Goal: Task Accomplishment & Management: Complete application form

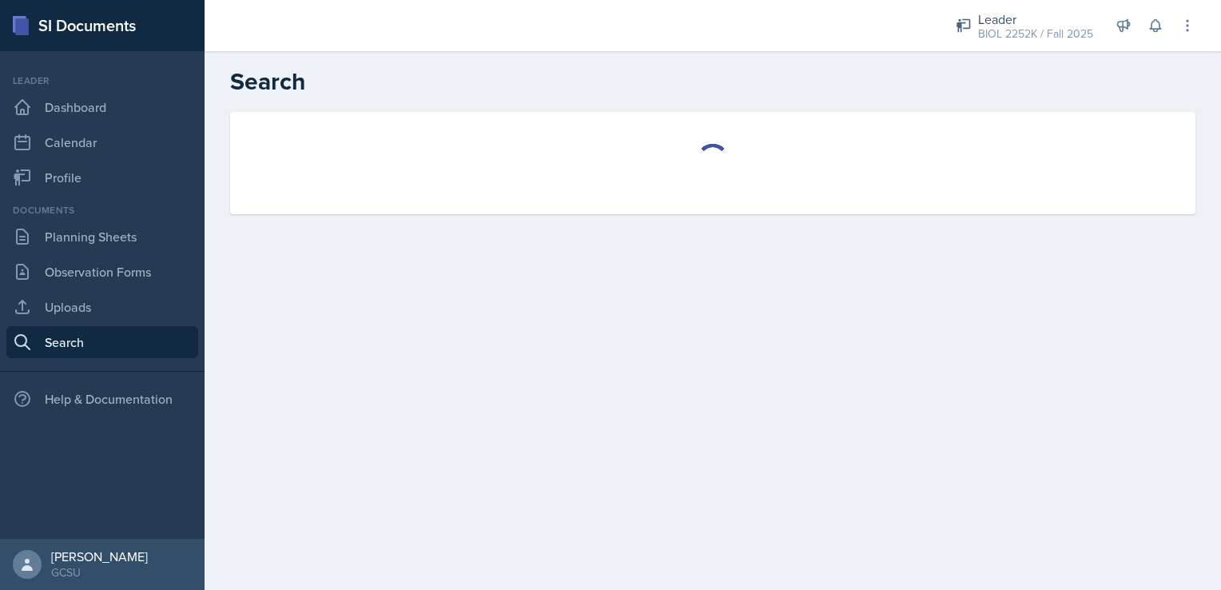
select select "all"
select select "1"
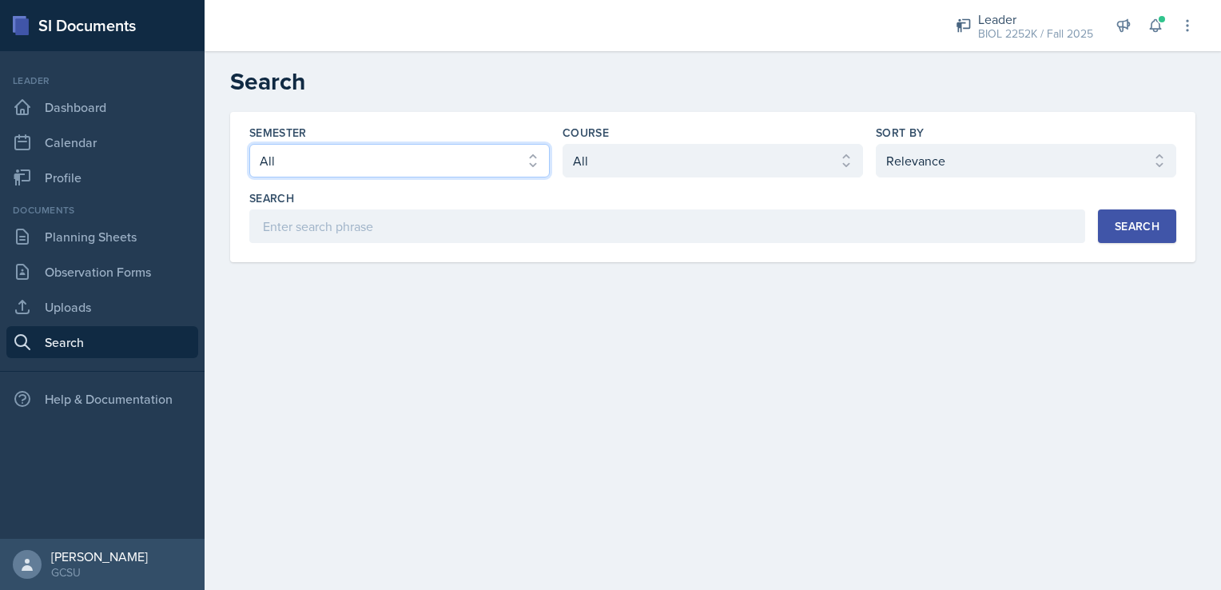
click at [377, 168] on select "Select semester All Fall 2025 Spring 2025 Fall 2024 Spring 2024 Fall 2023 Sprin…" at bounding box center [399, 161] width 300 height 34
click at [719, 407] on main "Search Semester Select semester All Fall 2025 Spring 2025 Fall 2024 Spring 2024…" at bounding box center [713, 320] width 1016 height 538
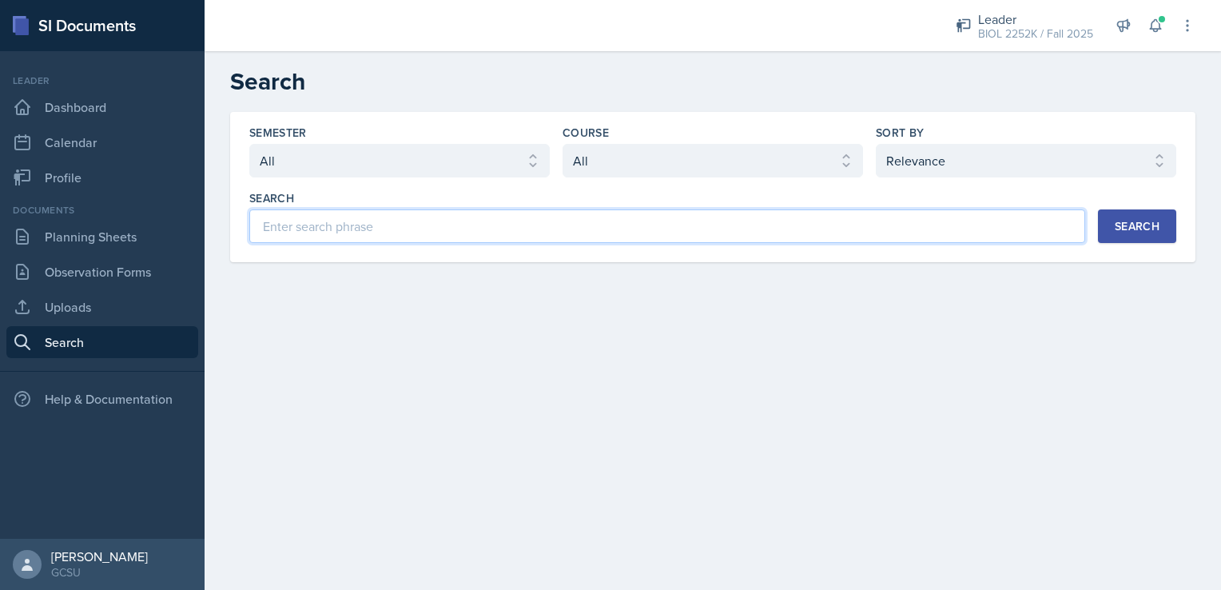
click at [379, 225] on input at bounding box center [667, 226] width 836 height 34
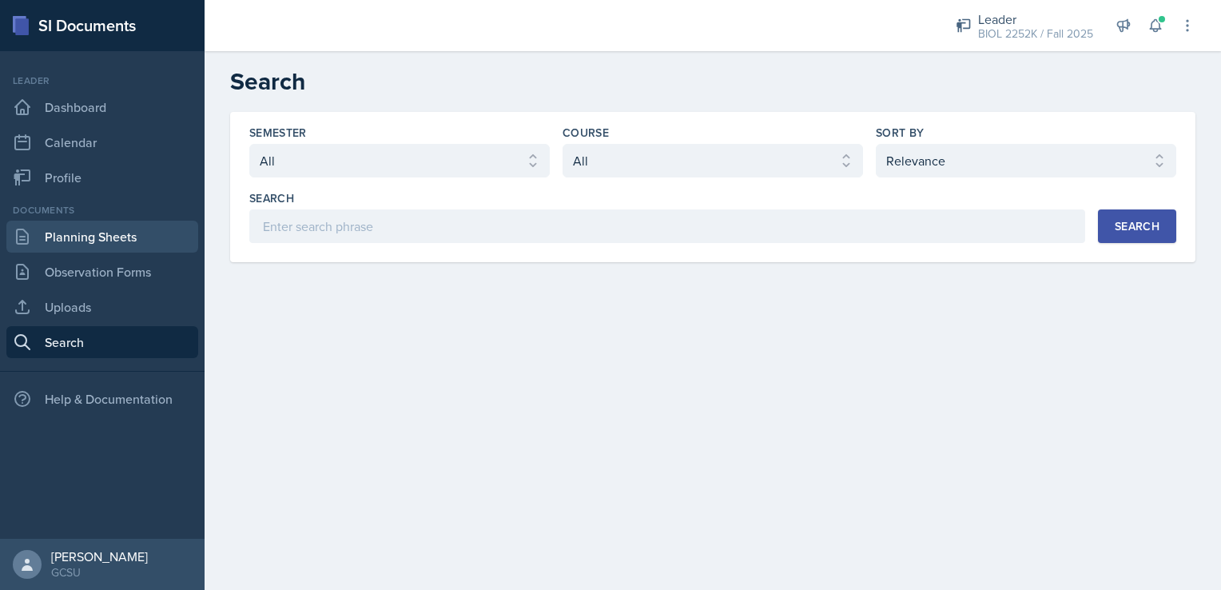
click at [145, 235] on link "Planning Sheets" at bounding box center [102, 236] width 192 height 32
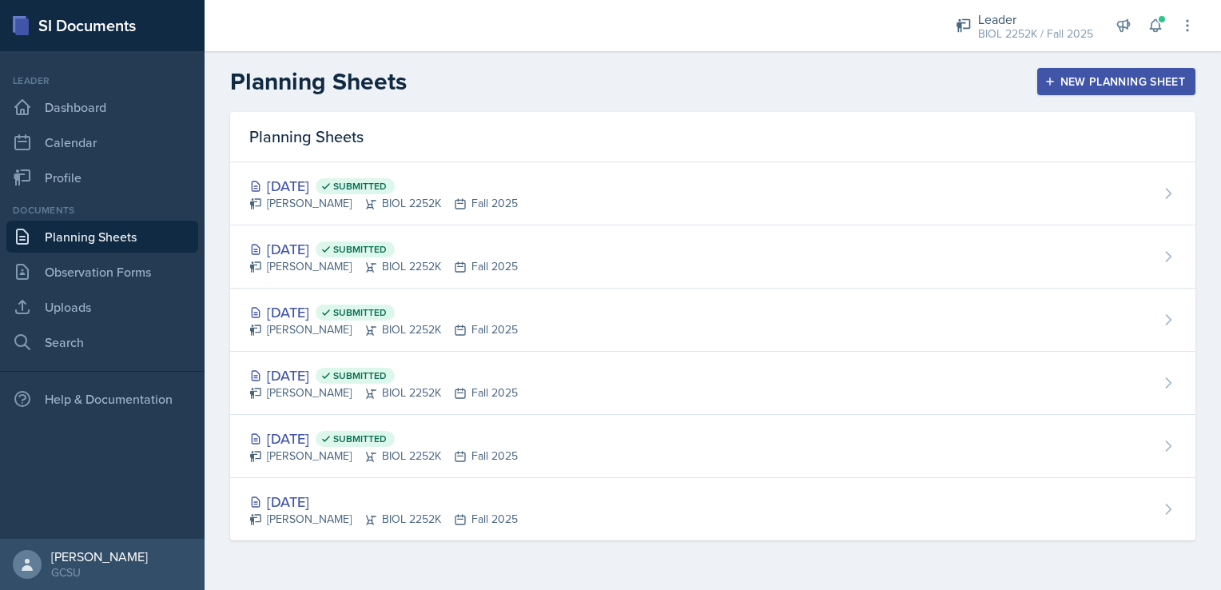
click at [1074, 75] on div "New Planning Sheet" at bounding box center [1115, 81] width 137 height 13
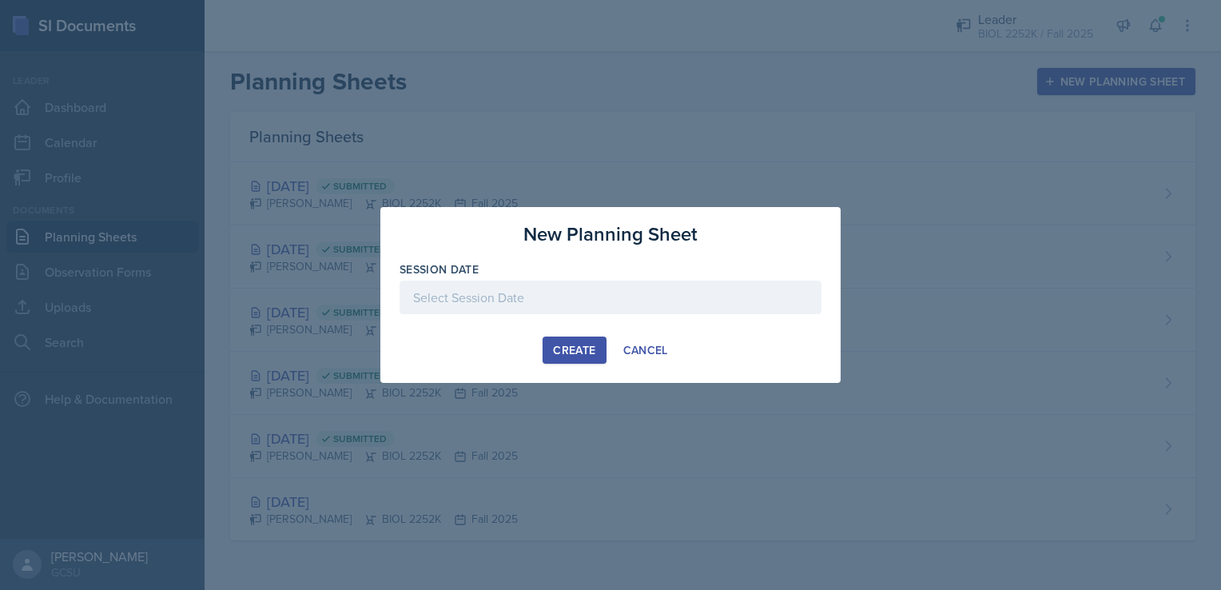
click at [616, 281] on div at bounding box center [610, 297] width 422 height 34
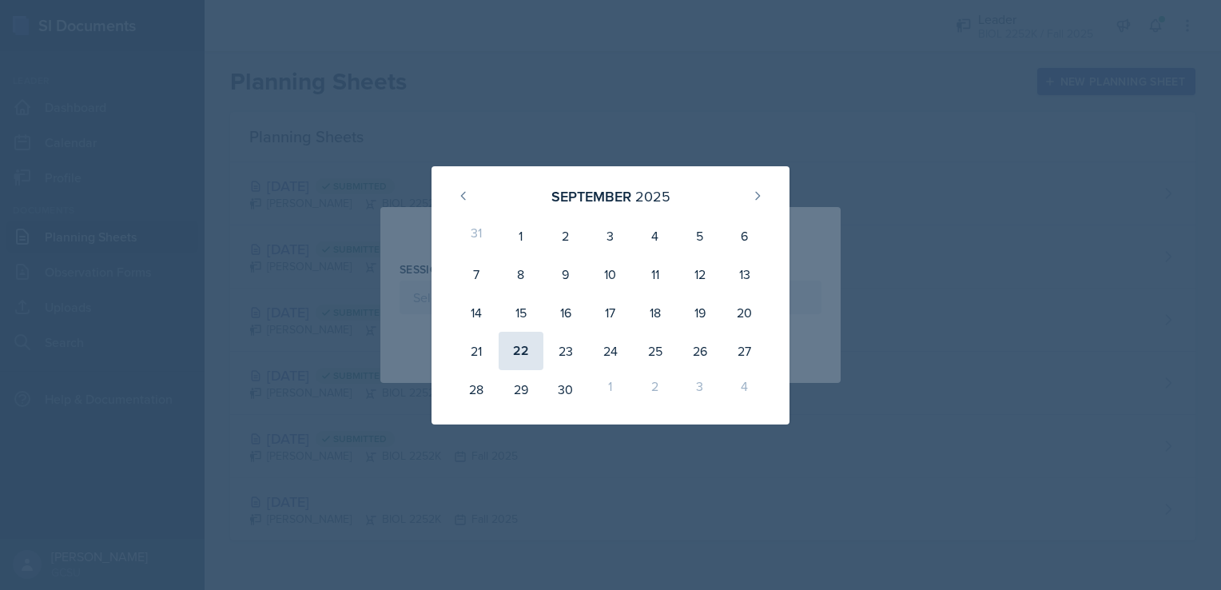
click at [524, 350] on div "22" at bounding box center [520, 351] width 45 height 38
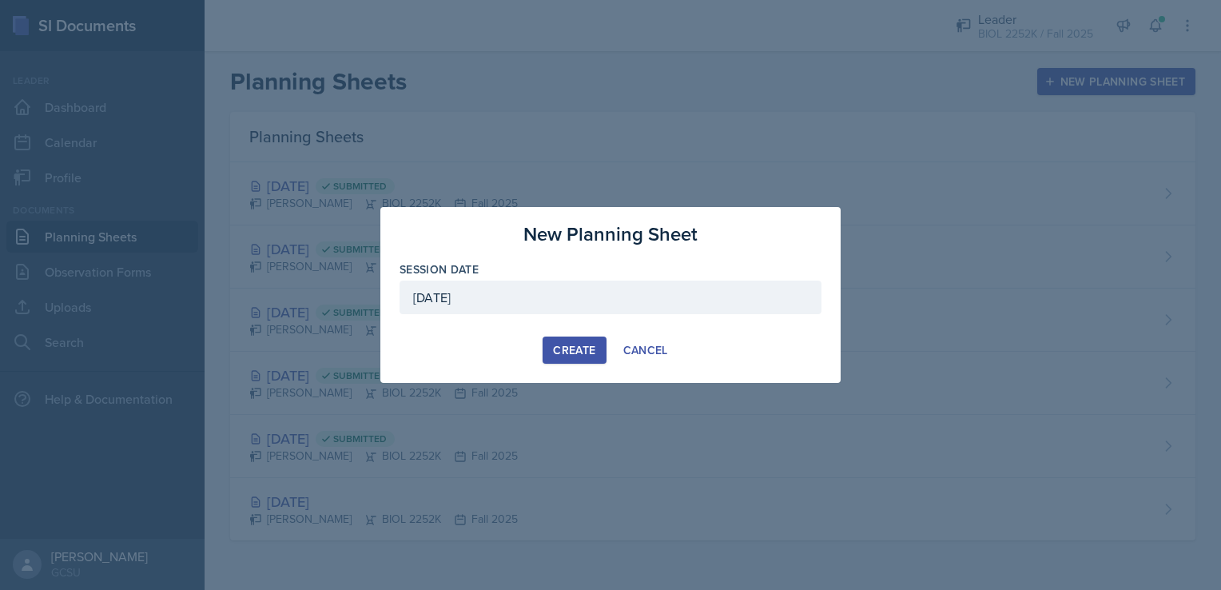
click at [511, 308] on div "September 22nd, 2025" at bounding box center [610, 297] width 422 height 34
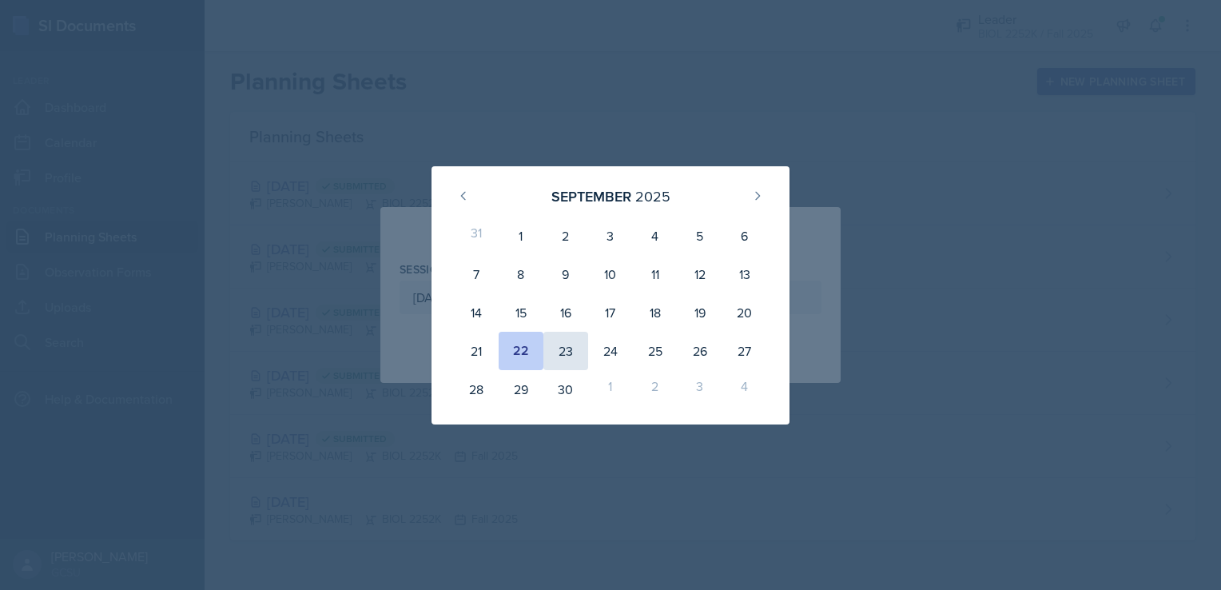
click at [558, 359] on div "23" at bounding box center [565, 351] width 45 height 38
type input "September 23rd, 2025"
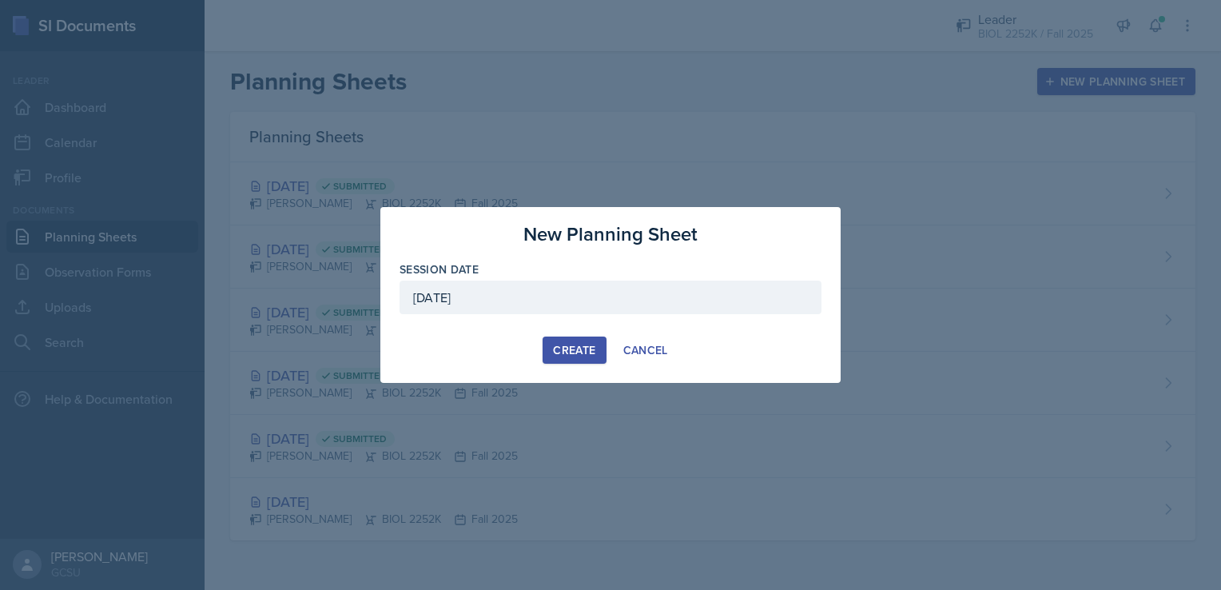
click at [582, 355] on div "Create" at bounding box center [574, 349] width 42 height 13
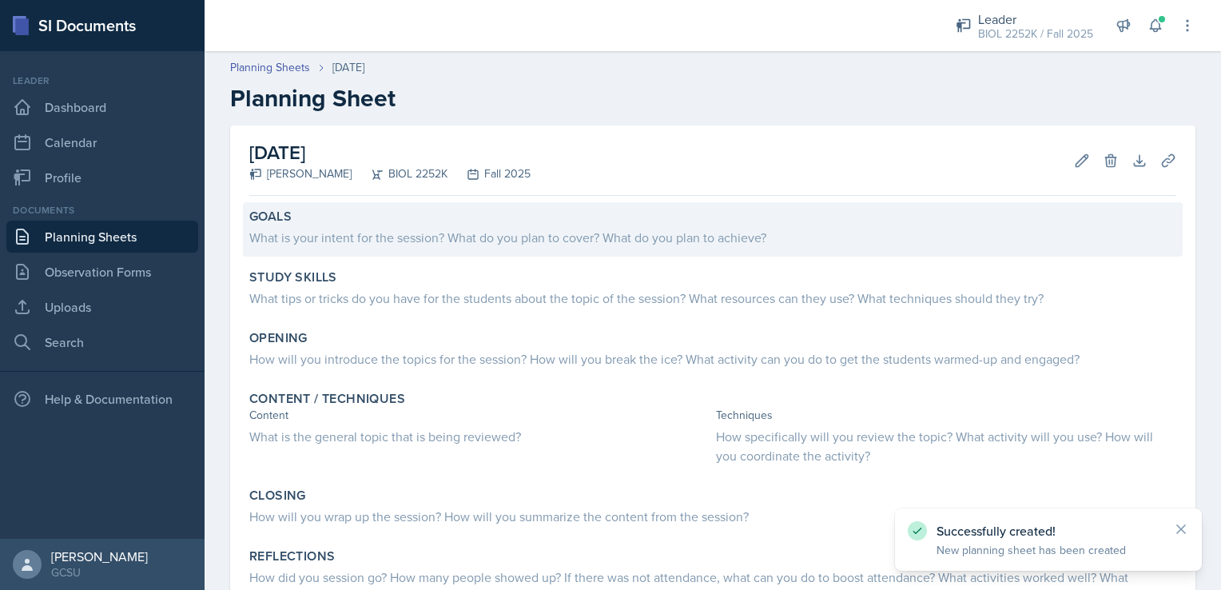
click at [393, 241] on div "What is your intent for the session? What do you plan to cover? What do you pla…" at bounding box center [712, 237] width 927 height 19
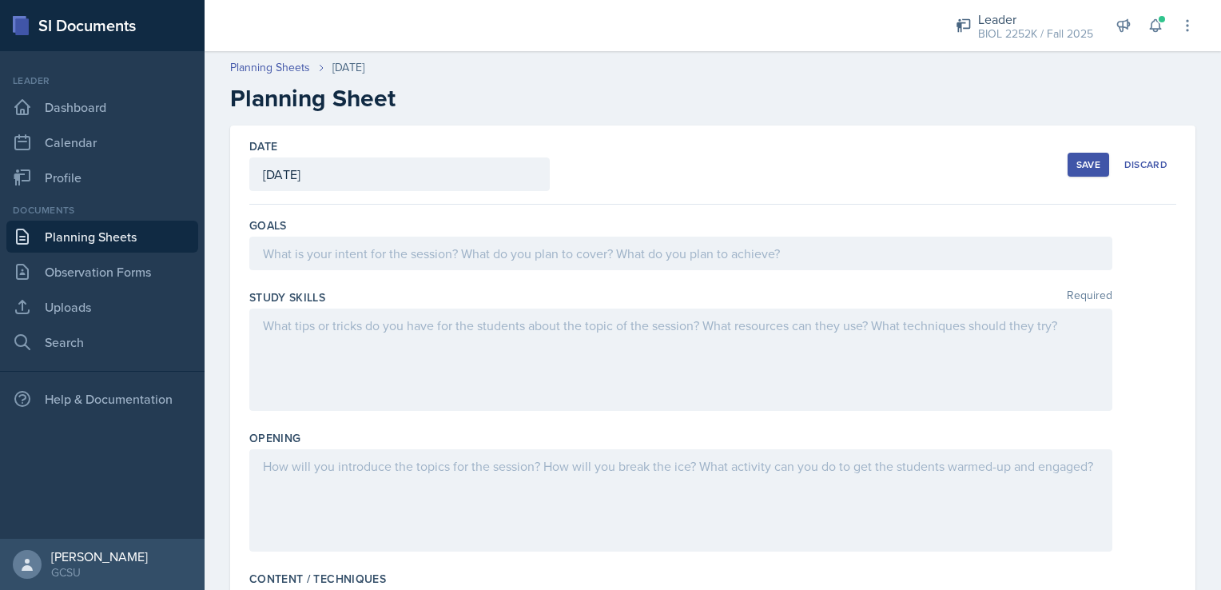
click at [393, 241] on div at bounding box center [680, 253] width 863 height 34
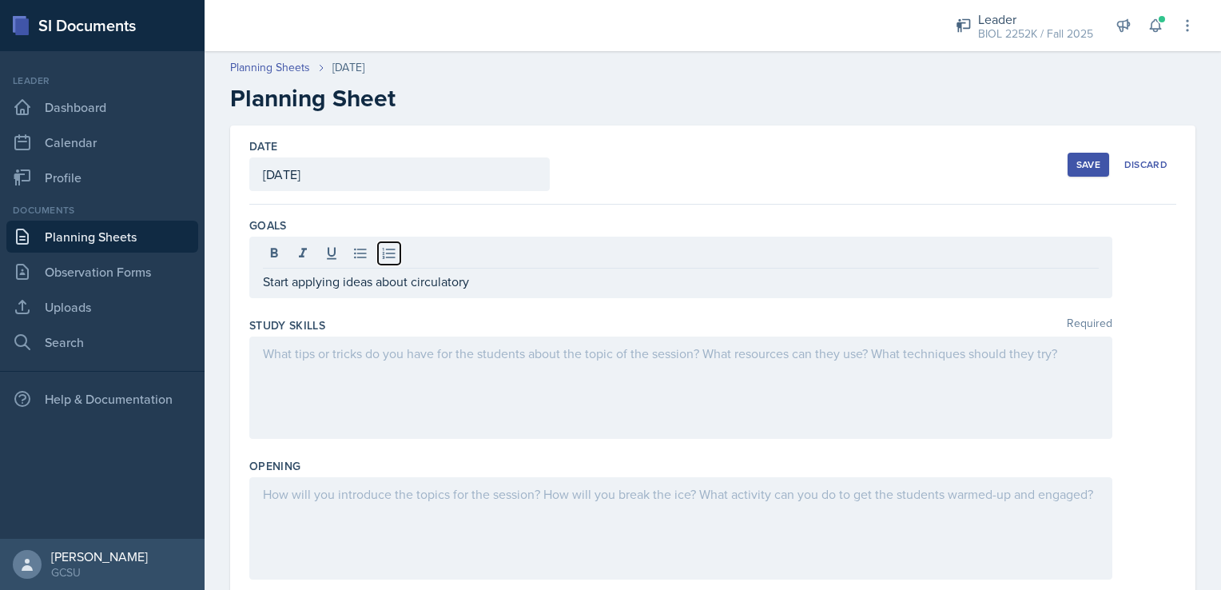
click at [393, 242] on button at bounding box center [389, 253] width 22 height 22
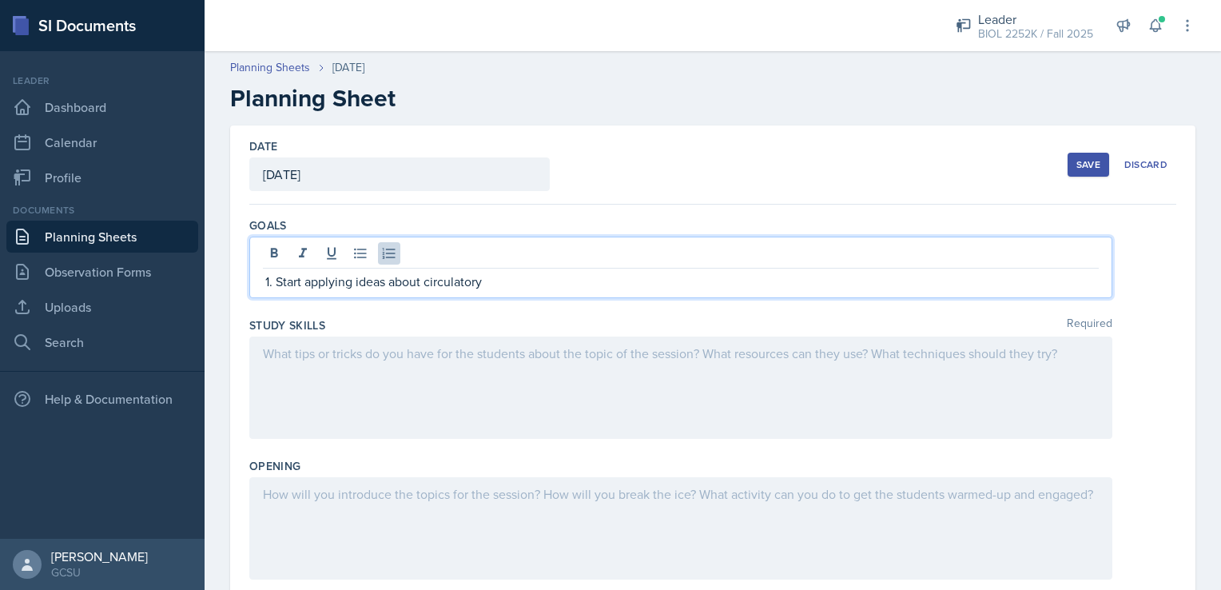
click at [276, 282] on li "Start applying ideas about circulatory" at bounding box center [687, 281] width 823 height 19
click at [492, 283] on p "Start applying ideas about circulatory" at bounding box center [681, 281] width 836 height 19
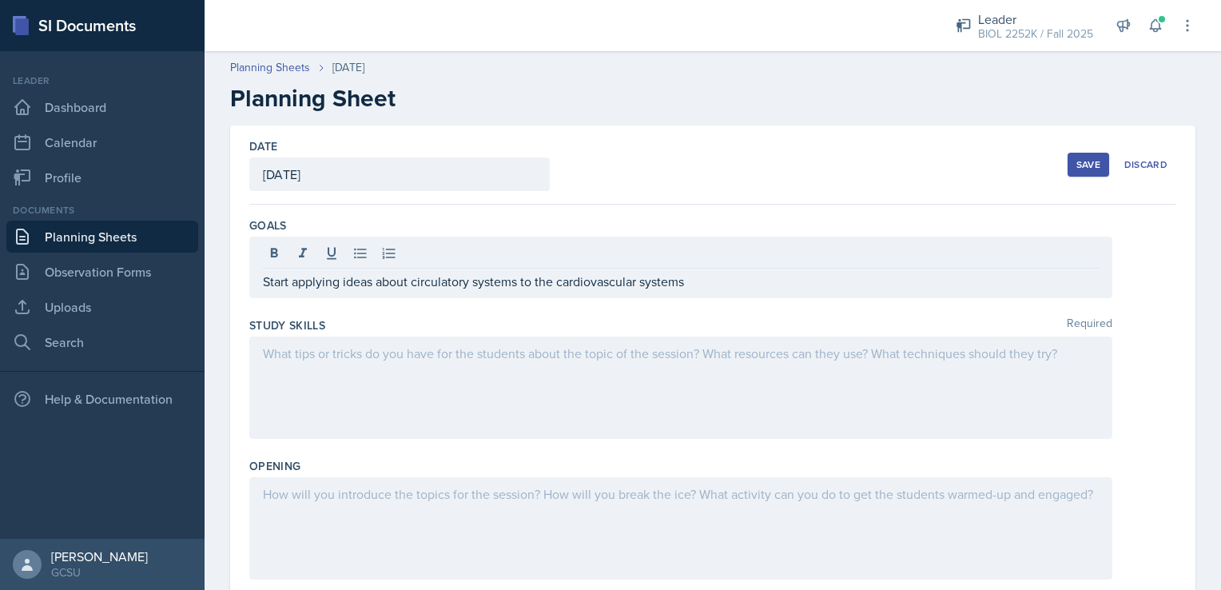
click at [492, 369] on div at bounding box center [680, 387] width 863 height 102
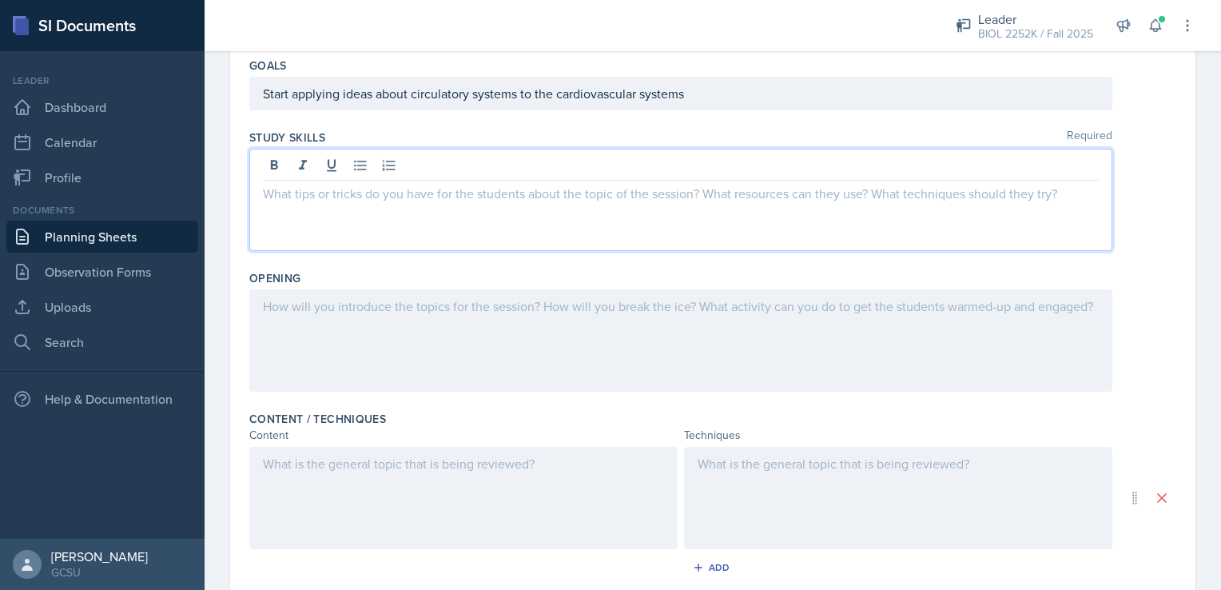
scroll to position [160, 0]
click at [676, 90] on p "Start applying ideas about circulatory systems to the cardiovascular systems" at bounding box center [681, 93] width 836 height 19
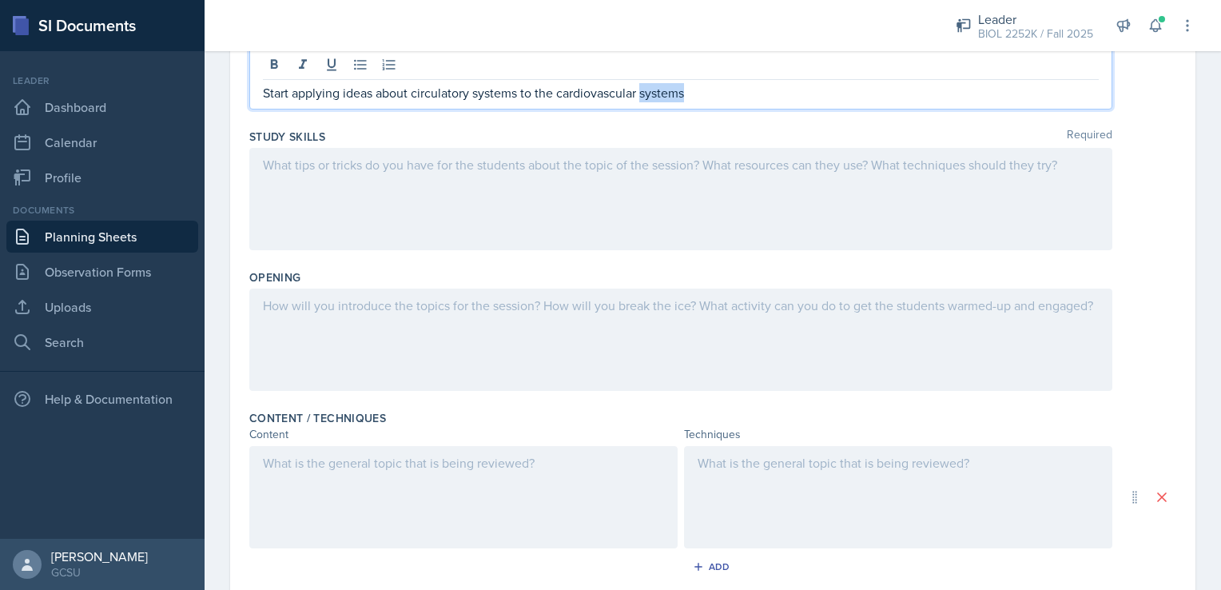
click at [676, 90] on p "Start applying ideas about circulatory systems to the cardiovascular systems" at bounding box center [681, 92] width 836 height 19
click at [692, 94] on p "Start applying ideas about circulatory systems to the cardiovascular systems" at bounding box center [681, 92] width 836 height 19
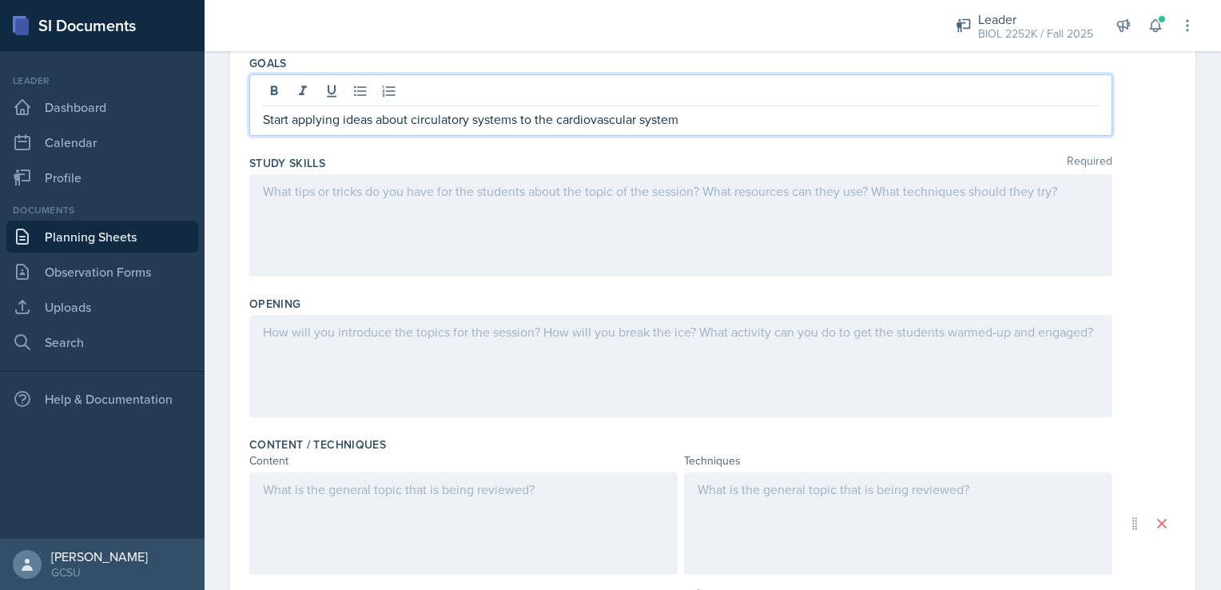
scroll to position [154, 0]
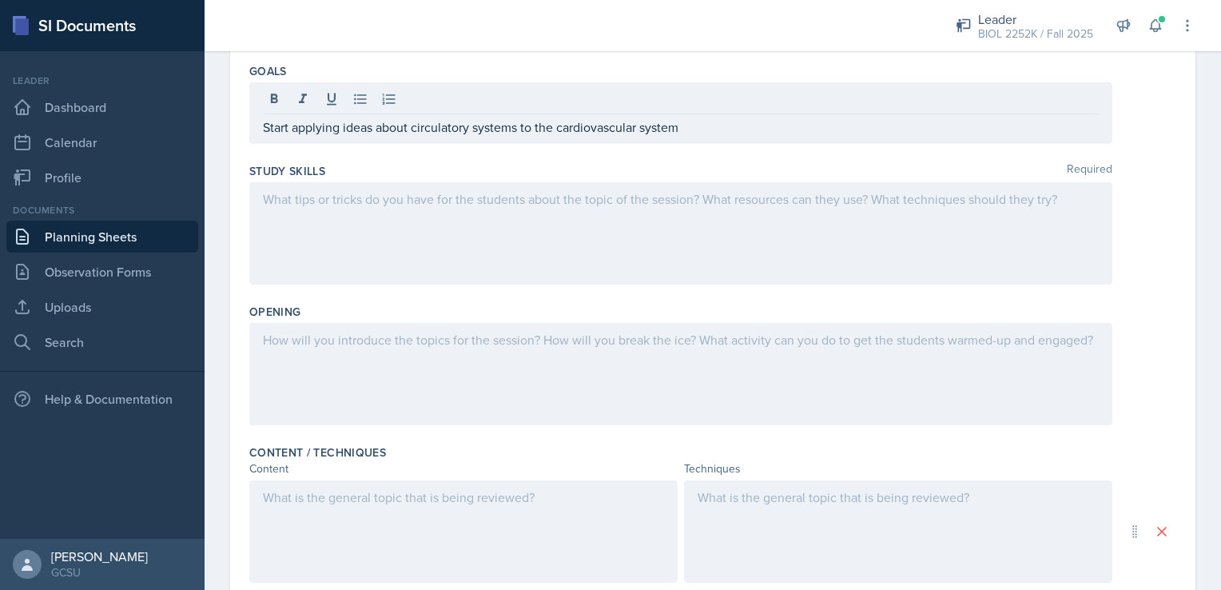
click at [478, 369] on div at bounding box center [680, 374] width 863 height 102
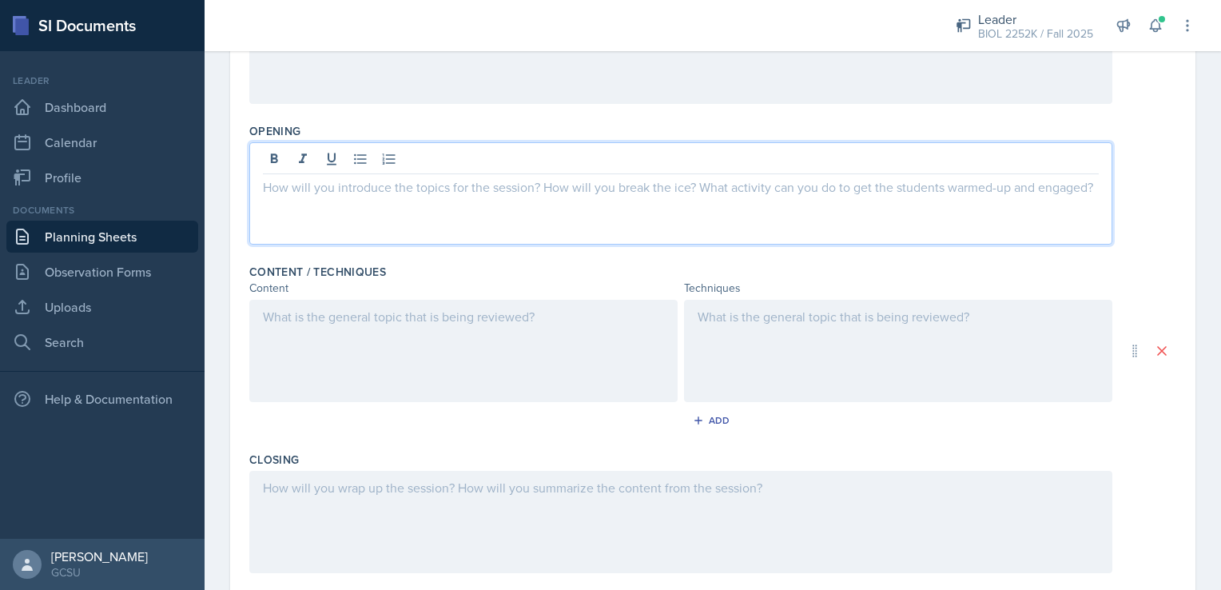
scroll to position [308, 0]
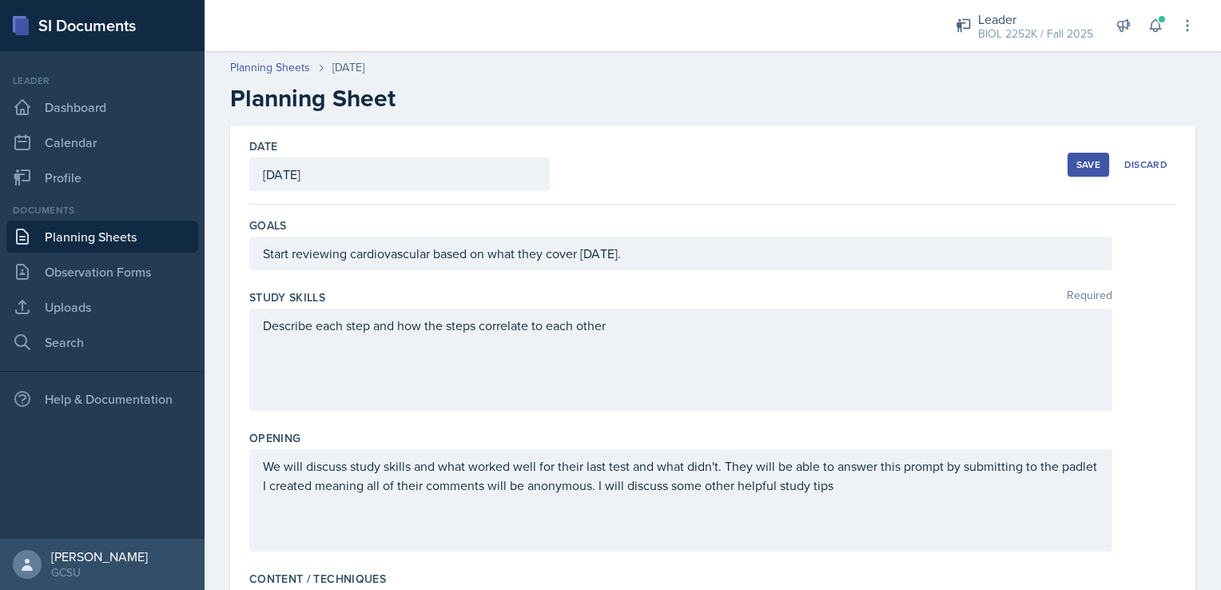
scroll to position [602, 0]
